Goal: Find specific page/section: Find specific page/section

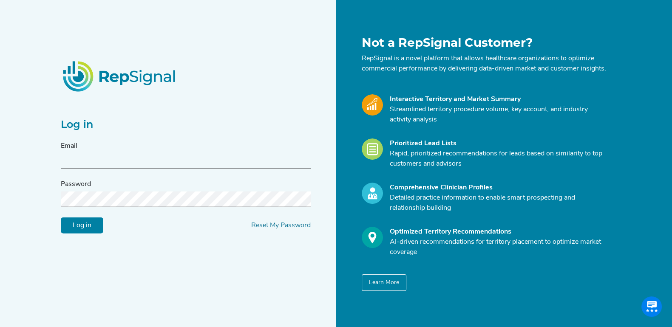
type input "timmiller@repsignal-admin.com"
click at [98, 223] on input "Log in" at bounding box center [82, 226] width 43 height 16
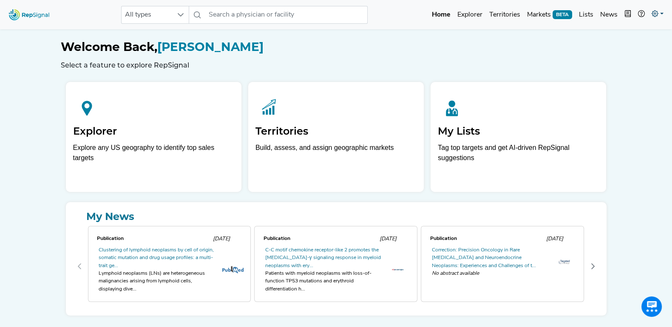
click at [653, 12] on icon at bounding box center [655, 13] width 7 height 7
click at [616, 51] on link "Admin" at bounding box center [633, 53] width 67 height 17
